Goal: Information Seeking & Learning: Learn about a topic

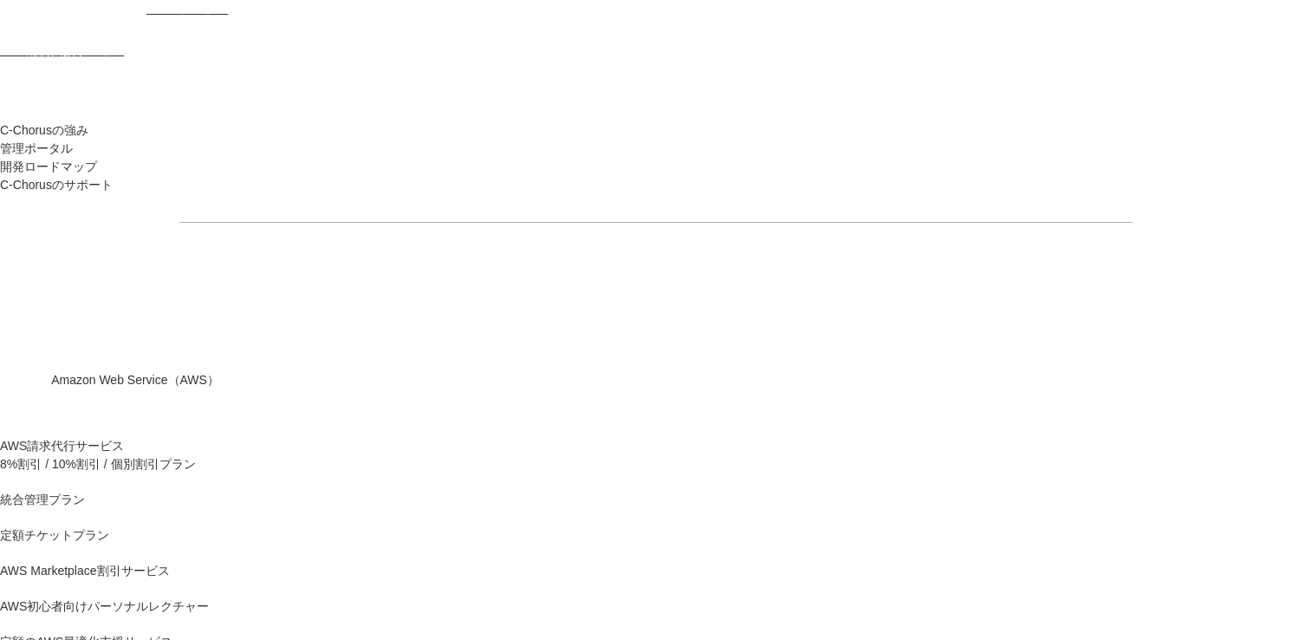
click at [196, 455] on link "8%割引 / 10%割引 / 個別割引プラン" at bounding box center [98, 464] width 196 height 18
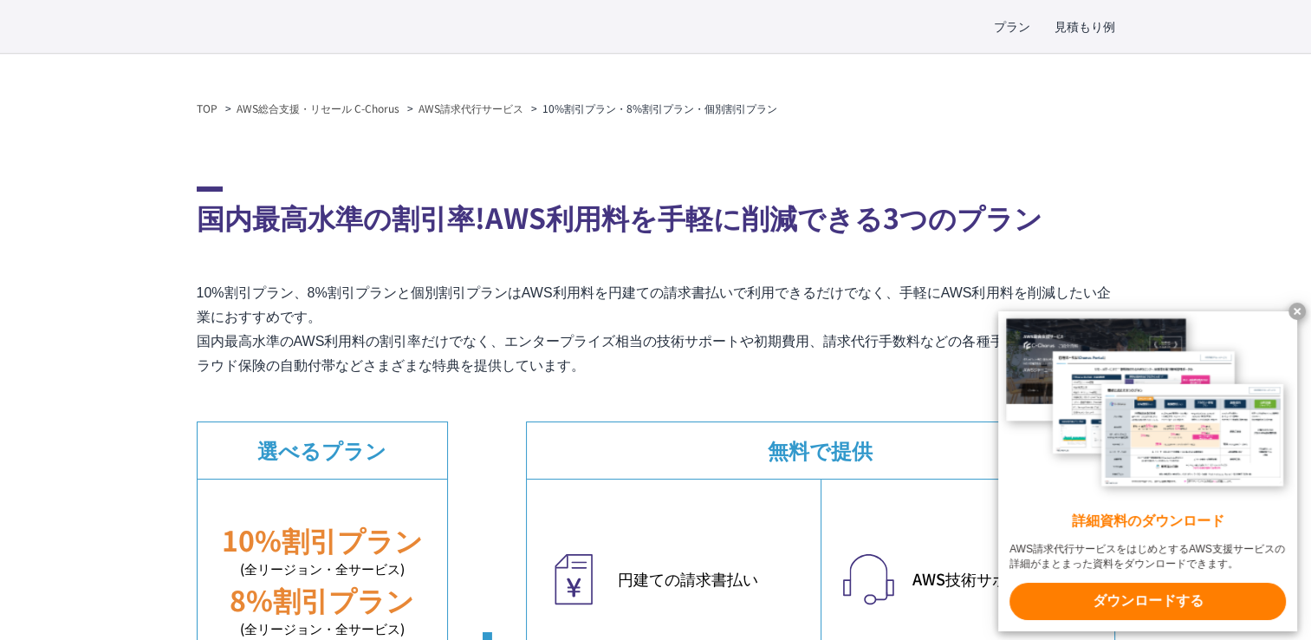
scroll to position [260, 0]
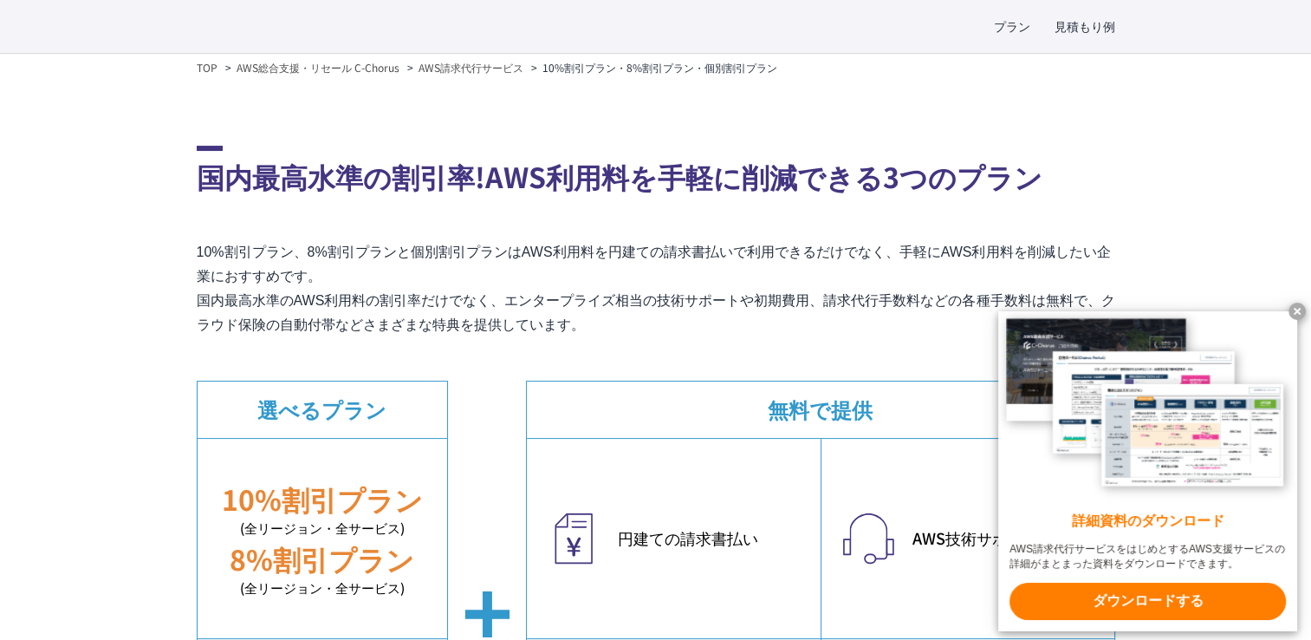
click at [1296, 307] on x-t at bounding box center [1297, 310] width 17 height 17
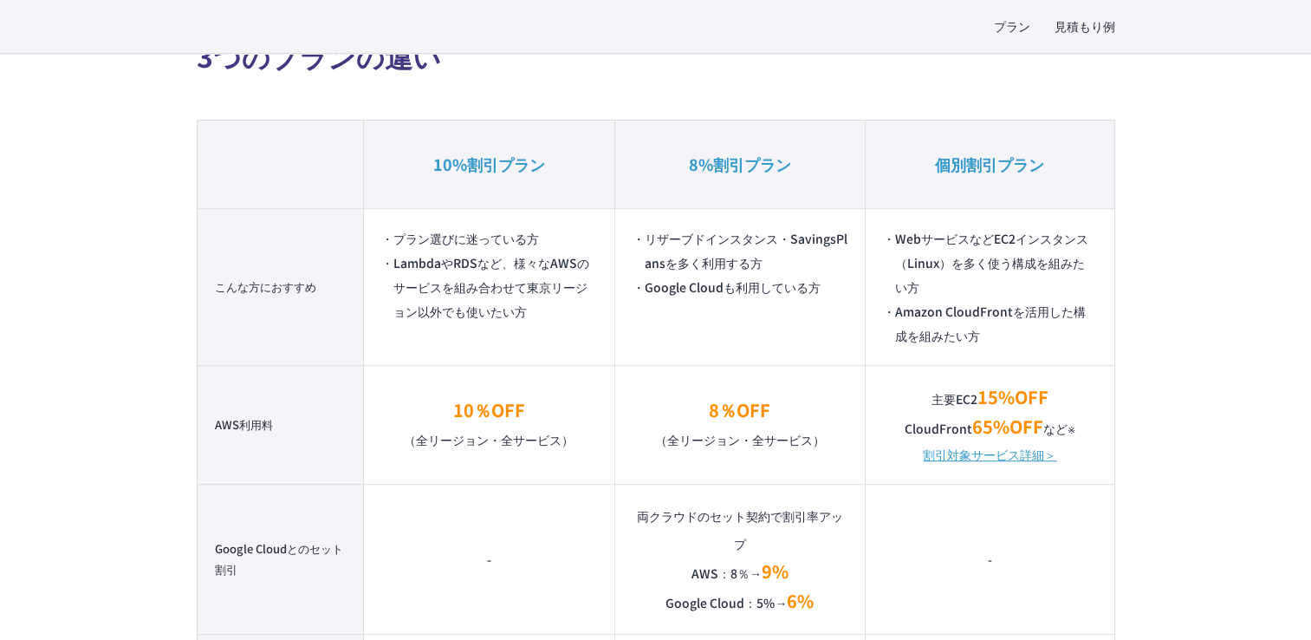
scroll to position [1188, 0]
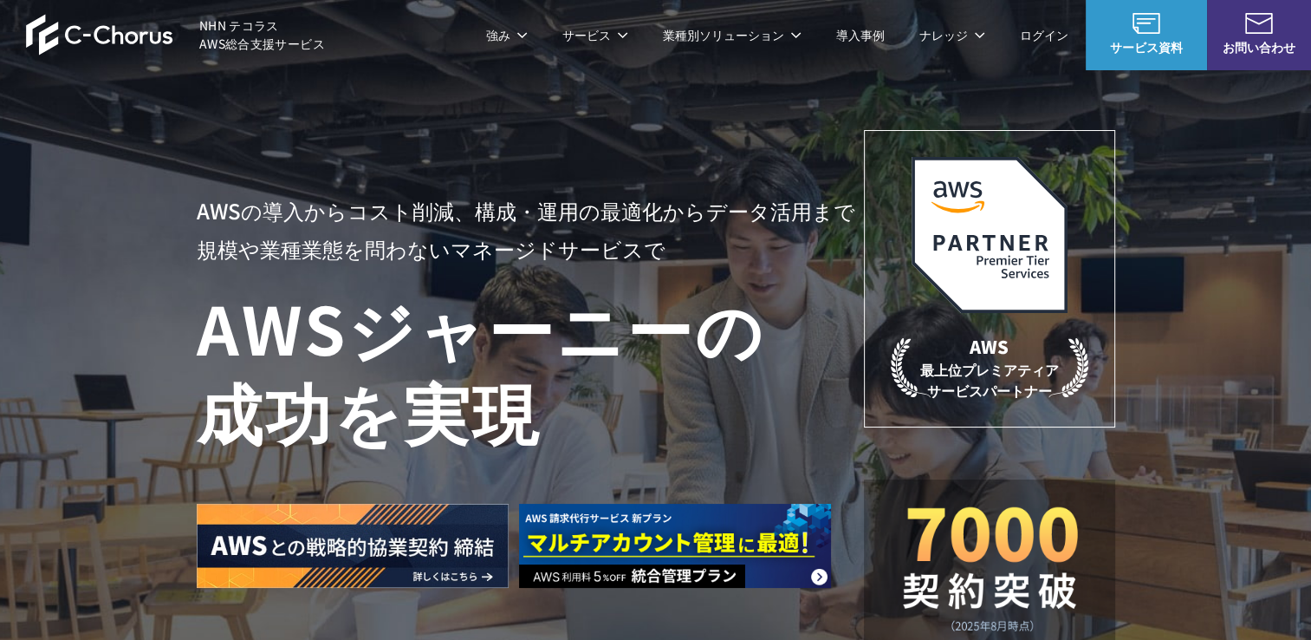
click at [237, 178] on link "8%割引 / 10%割引 / 個別割引プラン" at bounding box center [309, 173] width 196 height 17
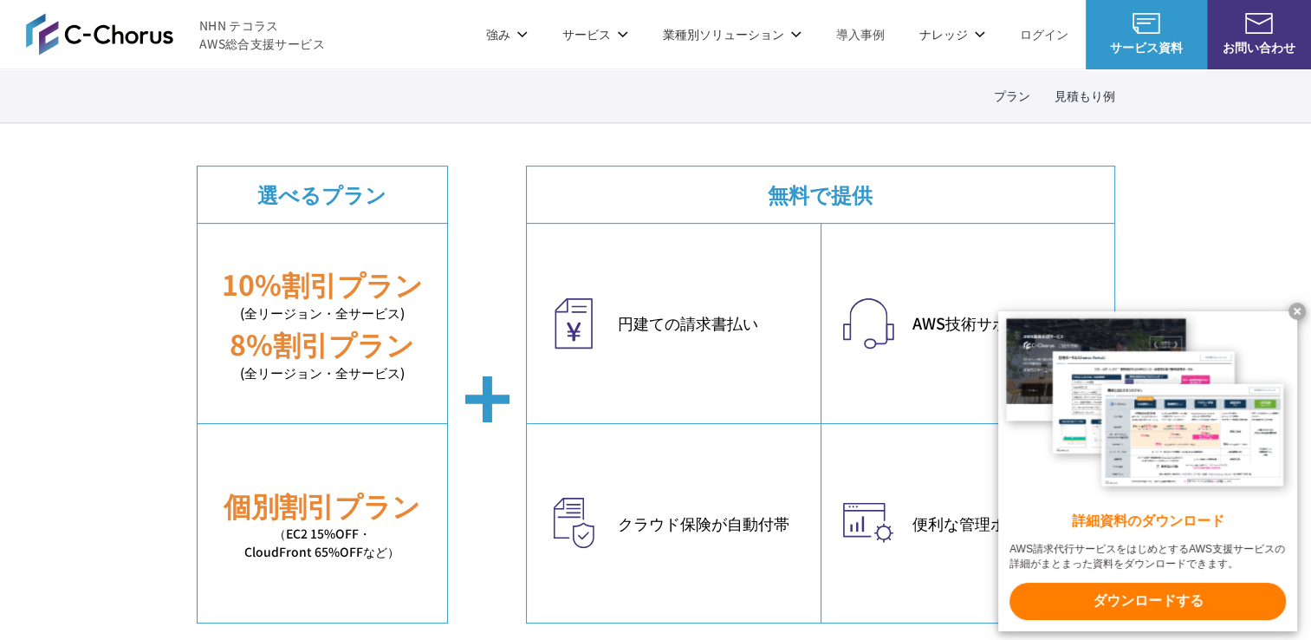
scroll to position [433, 0]
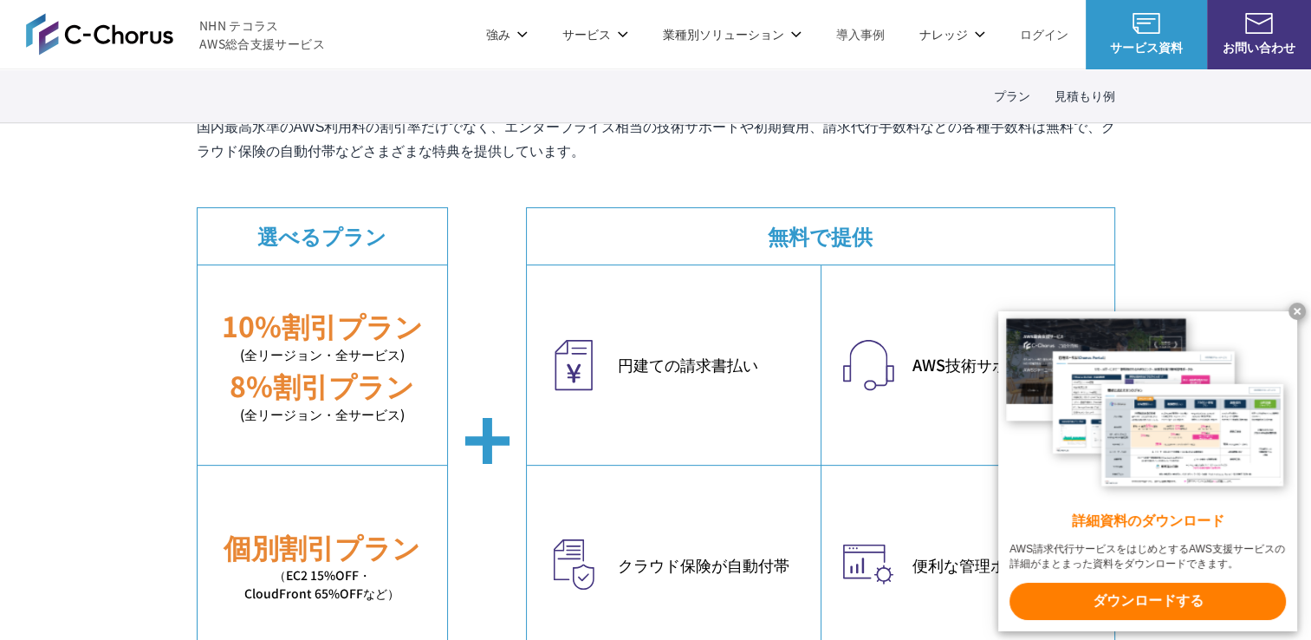
click at [1294, 305] on x-t at bounding box center [1297, 310] width 17 height 17
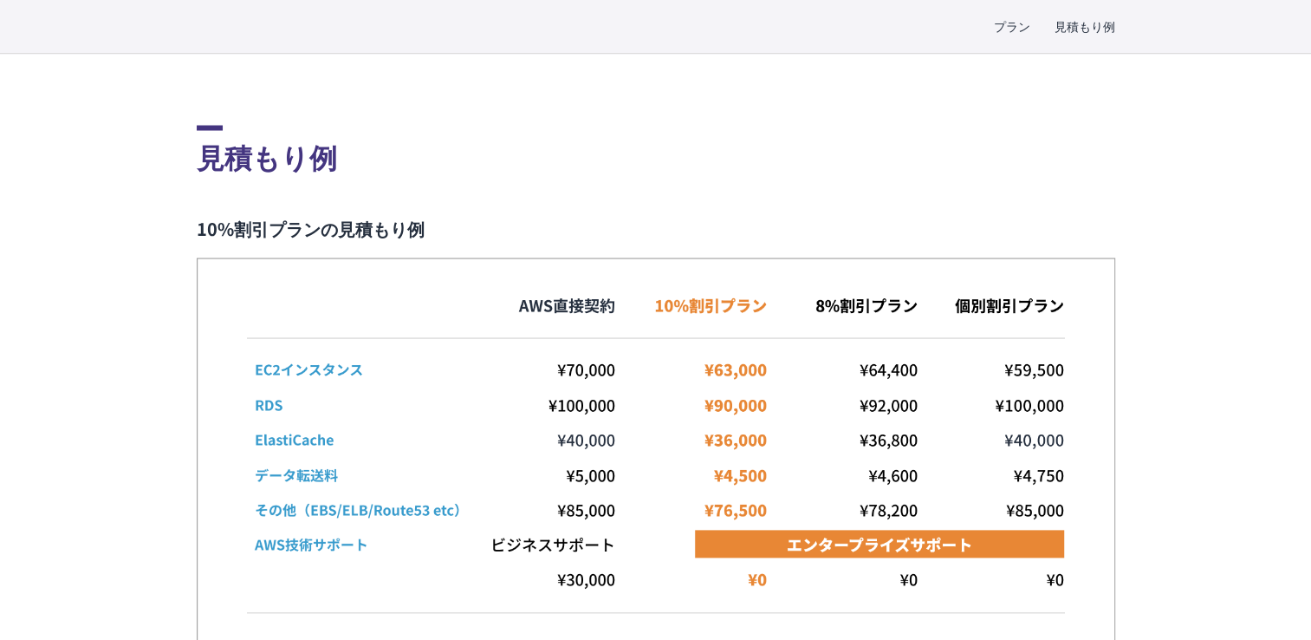
scroll to position [3455, 0]
